Goal: Information Seeking & Learning: Learn about a topic

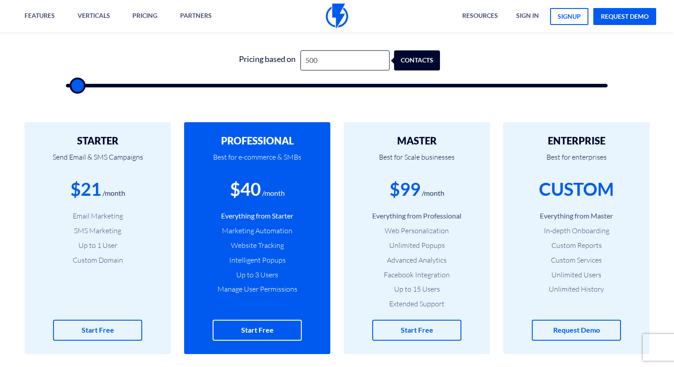
scroll to position [298, 0]
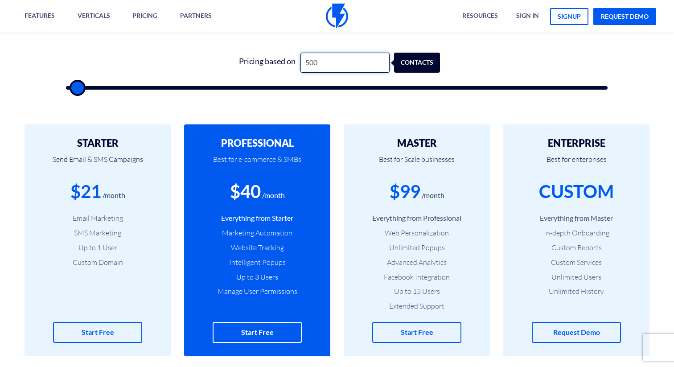
drag, startPoint x: 315, startPoint y: 62, endPoint x: 303, endPoint y: 62, distance: 12.0
click at [303, 62] on input "500" at bounding box center [345, 63] width 89 height 20
type input "1"
type input "500"
type input "15"
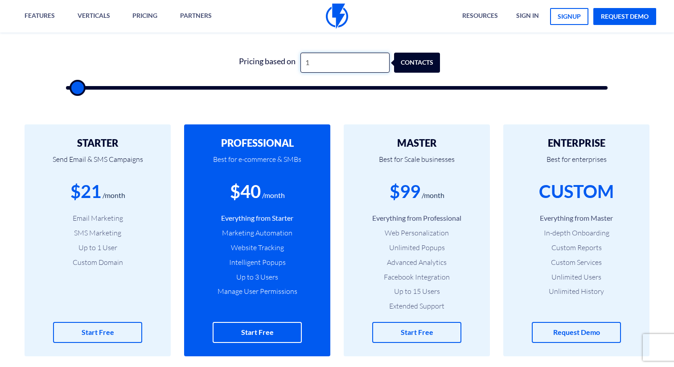
type input "500"
type input "150"
type input "500"
type input "1,500"
type input "1500"
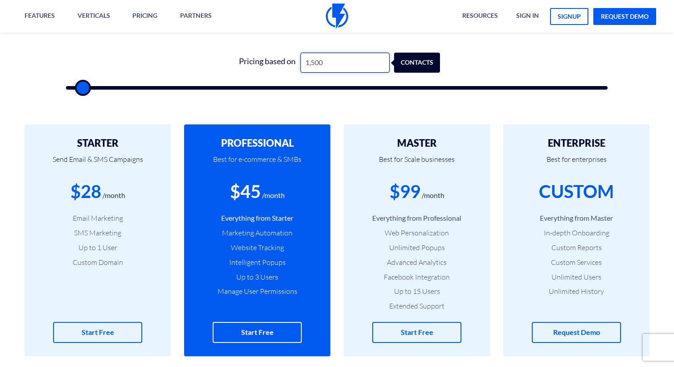
drag, startPoint x: 322, startPoint y: 63, endPoint x: 304, endPoint y: 62, distance: 18.3
click at [304, 62] on input "1,500" at bounding box center [345, 63] width 89 height 20
type input "1"
type input "500"
type input "10"
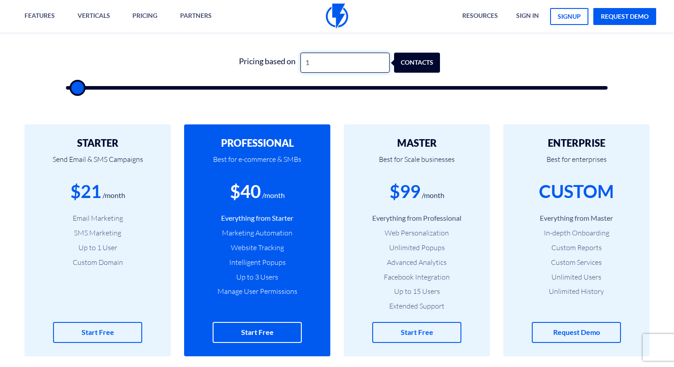
type input "500"
type input "100"
type input "500"
type input "1,000"
type input "1000"
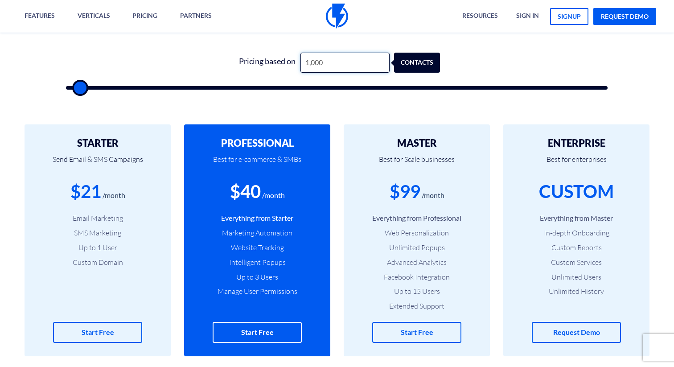
type input "10,000"
type input "10000"
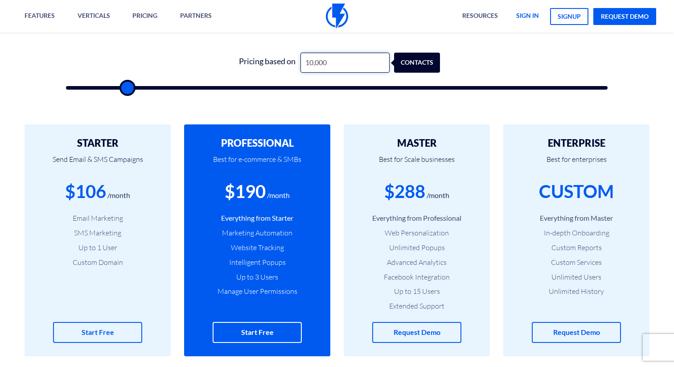
type input "10,000"
type input "10000"
type input "9,500"
type input "9500"
type input "9,000"
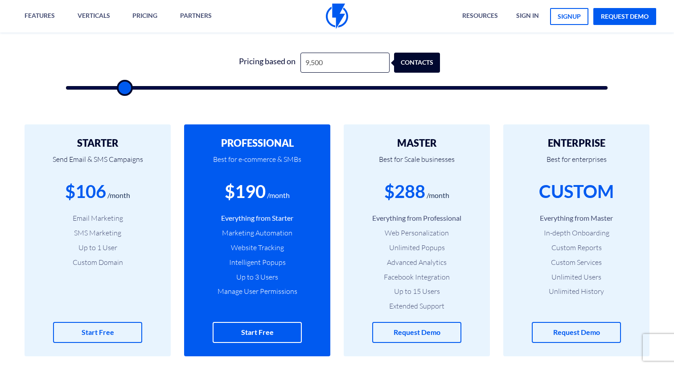
type input "9000"
type input "8,500"
type input "8500"
type input "8,000"
type input "8000"
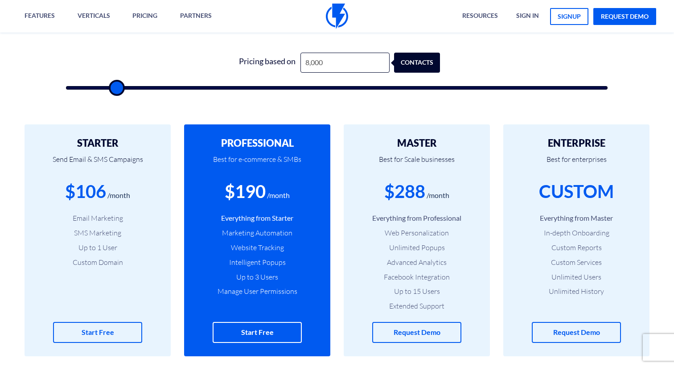
type input "7,000"
type input "7000"
type input "6,500"
type input "6500"
type input "6,000"
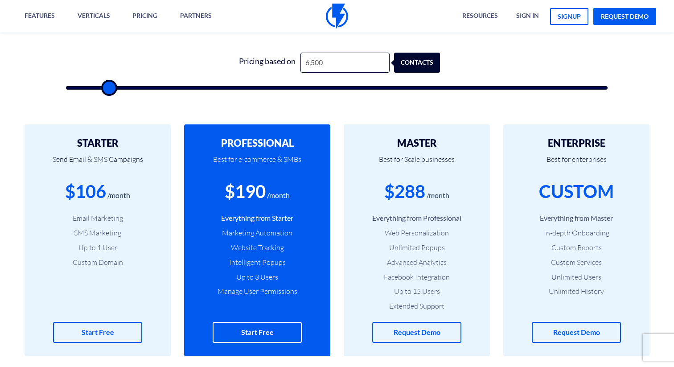
type input "6000"
type input "5,000"
type input "5000"
type input "4,500"
type input "4500"
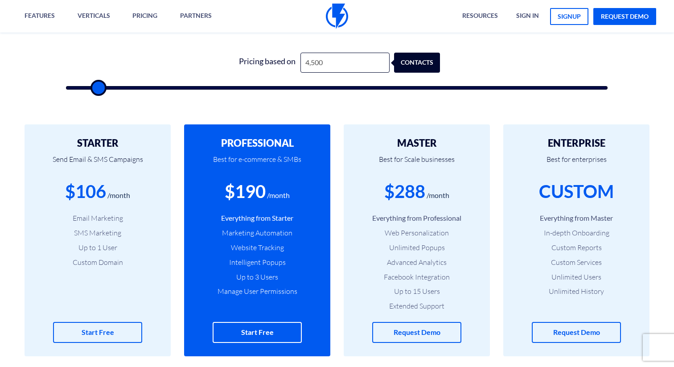
type input "4,000"
type input "4000"
type input "3,500"
type input "3500"
type input "3,000"
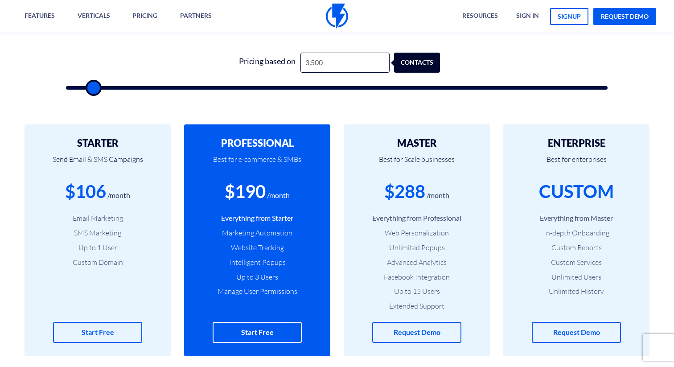
type input "3000"
type input "2,500"
drag, startPoint x: 130, startPoint y: 87, endPoint x: 87, endPoint y: 87, distance: 42.8
type input "2500"
click at [87, 87] on input "range" at bounding box center [337, 88] width 542 height 4
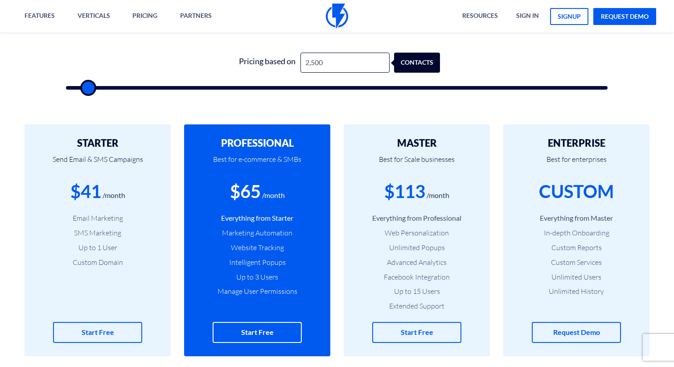
type input "2,000"
type input "2000"
type input "1,500"
type input "1500"
type input "1,000"
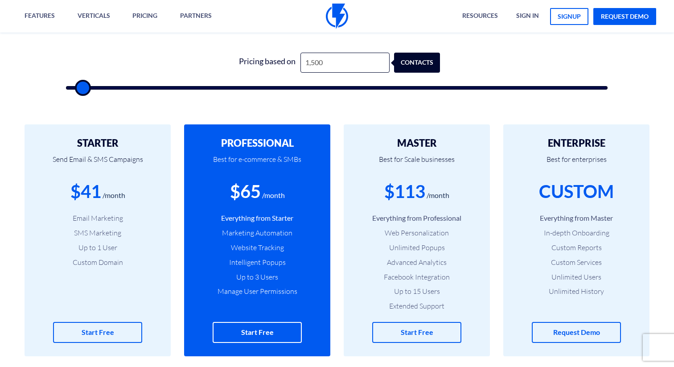
type input "1000"
type input "500"
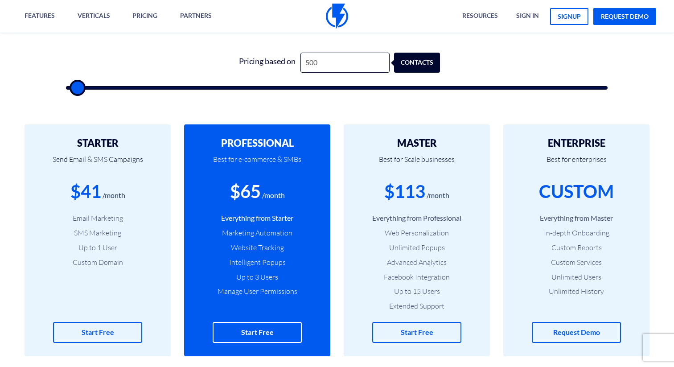
type input "500"
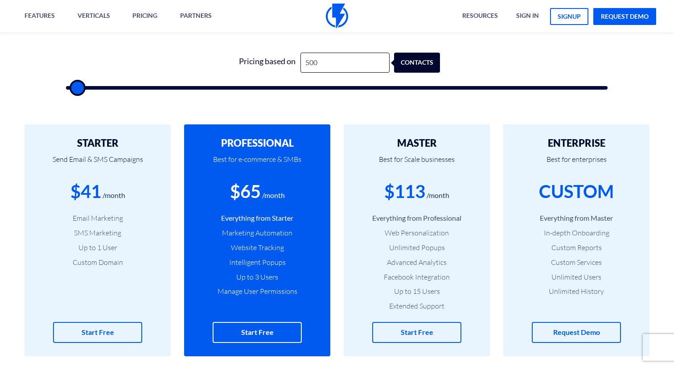
type input "500"
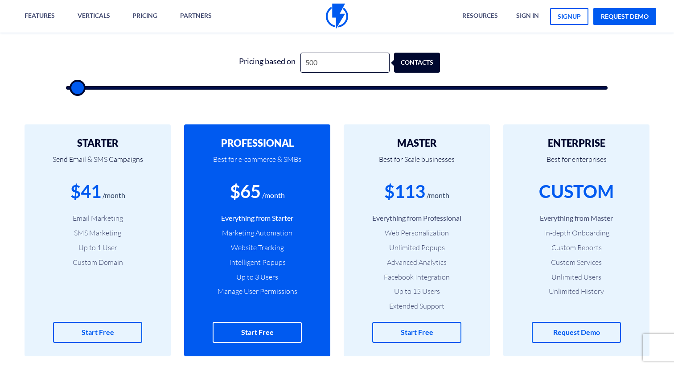
type input "500"
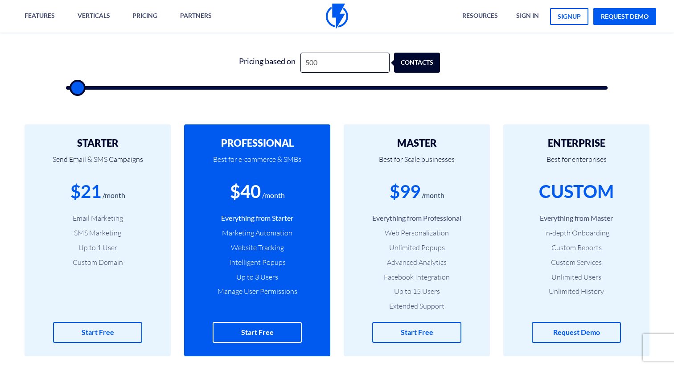
type input "500"
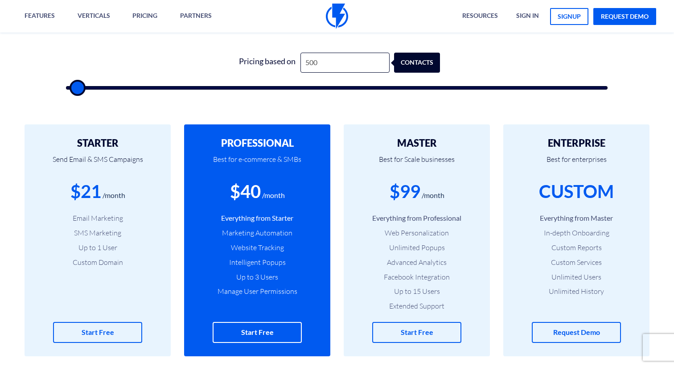
type input "500"
drag, startPoint x: 87, startPoint y: 87, endPoint x: 48, endPoint y: 87, distance: 39.7
type input "500"
click at [66, 87] on input "range" at bounding box center [337, 88] width 542 height 4
